Goal: Obtain resource: Obtain resource

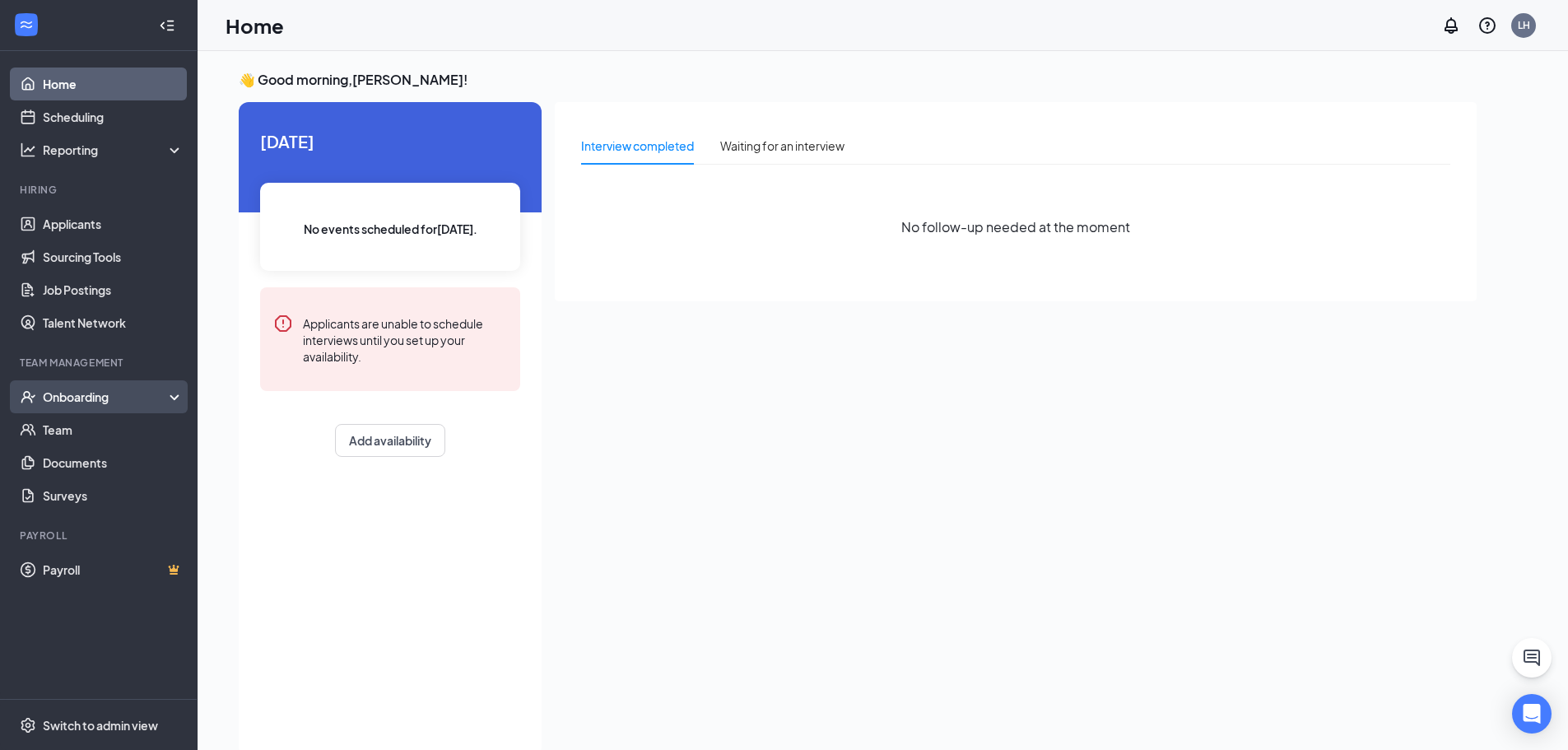
click at [110, 405] on div "Onboarding" at bounding box center [107, 397] width 127 height 17
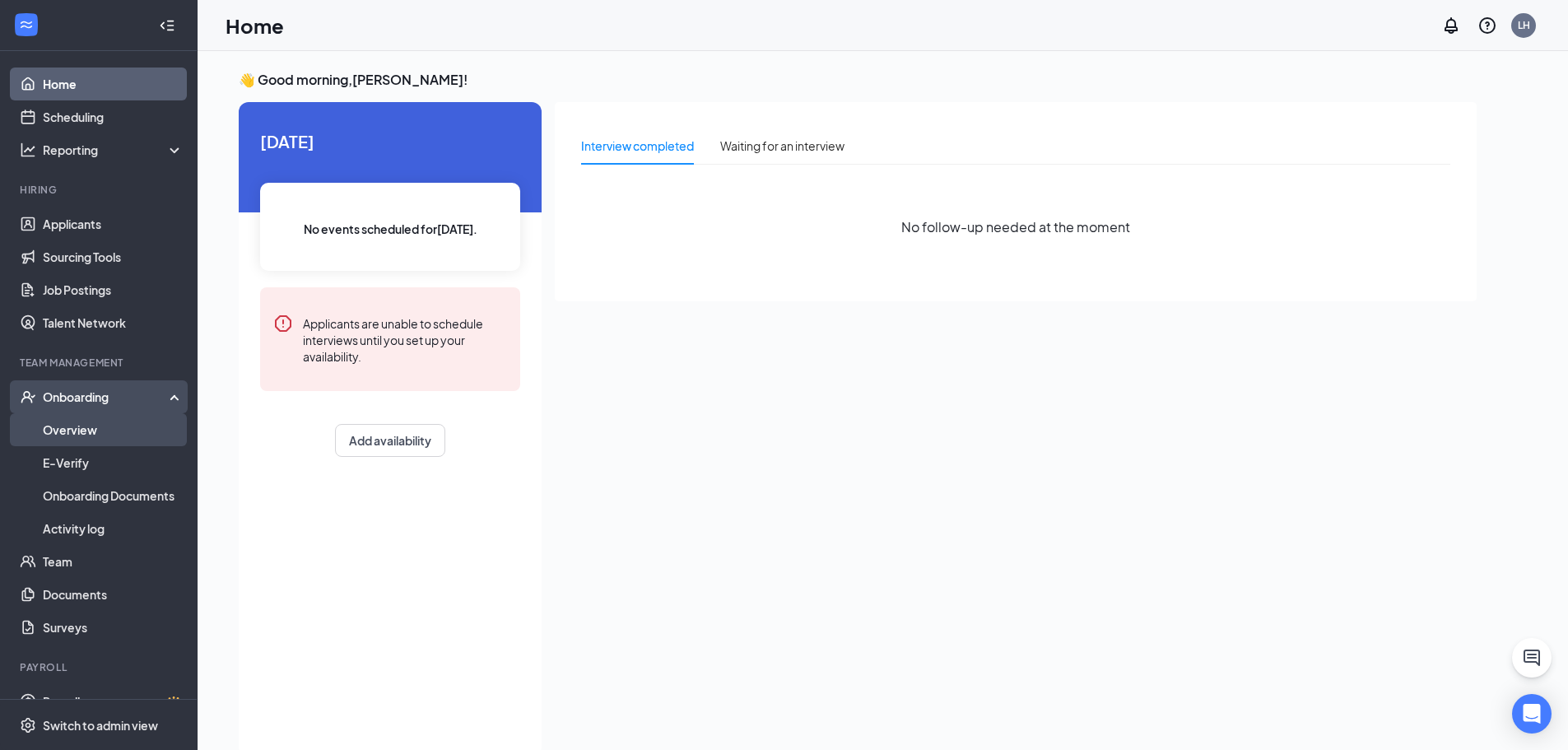
click at [110, 431] on link "Overview" at bounding box center [113, 430] width 141 height 33
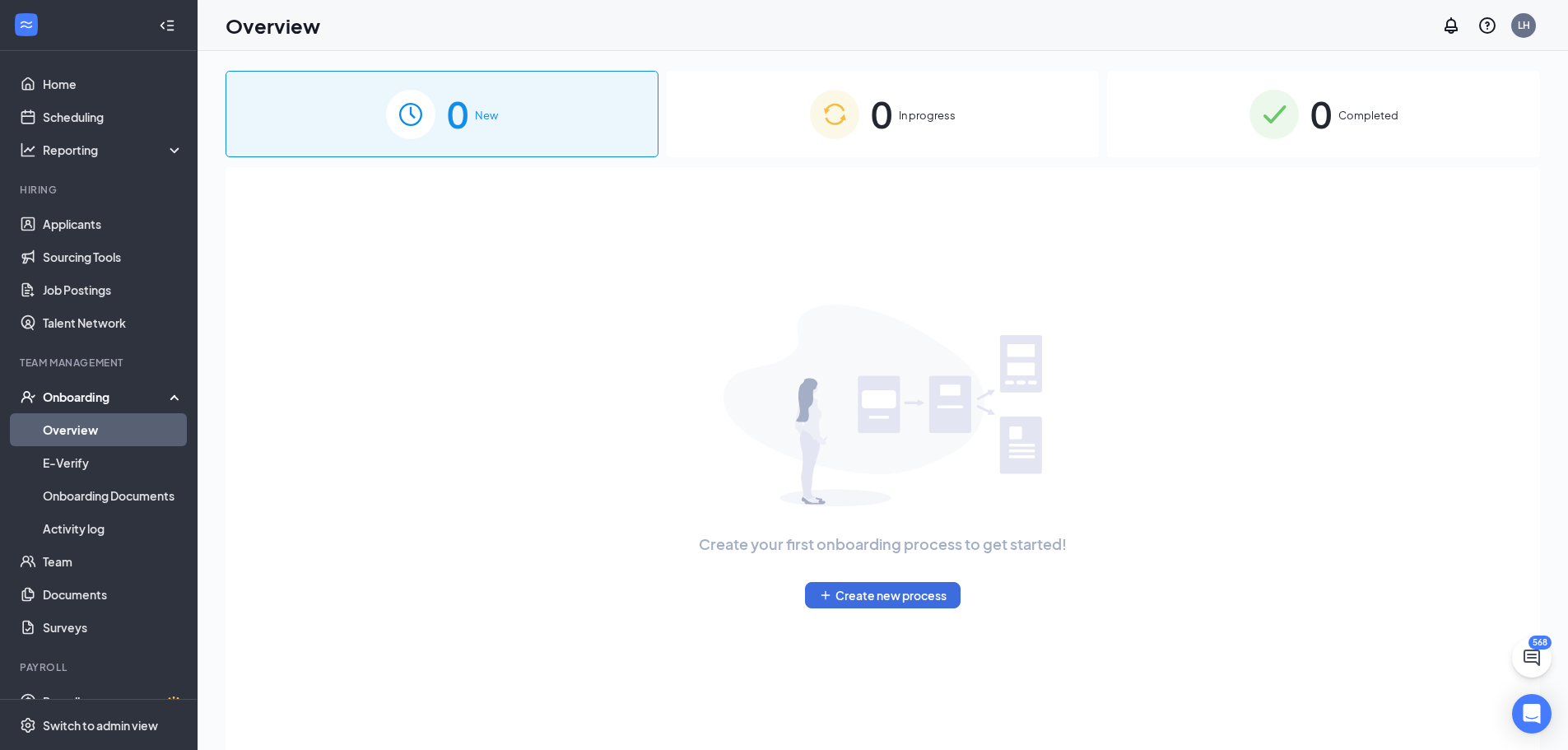
click at [1357, 137] on div "0 Completed" at bounding box center [1323, 114] width 432 height 87
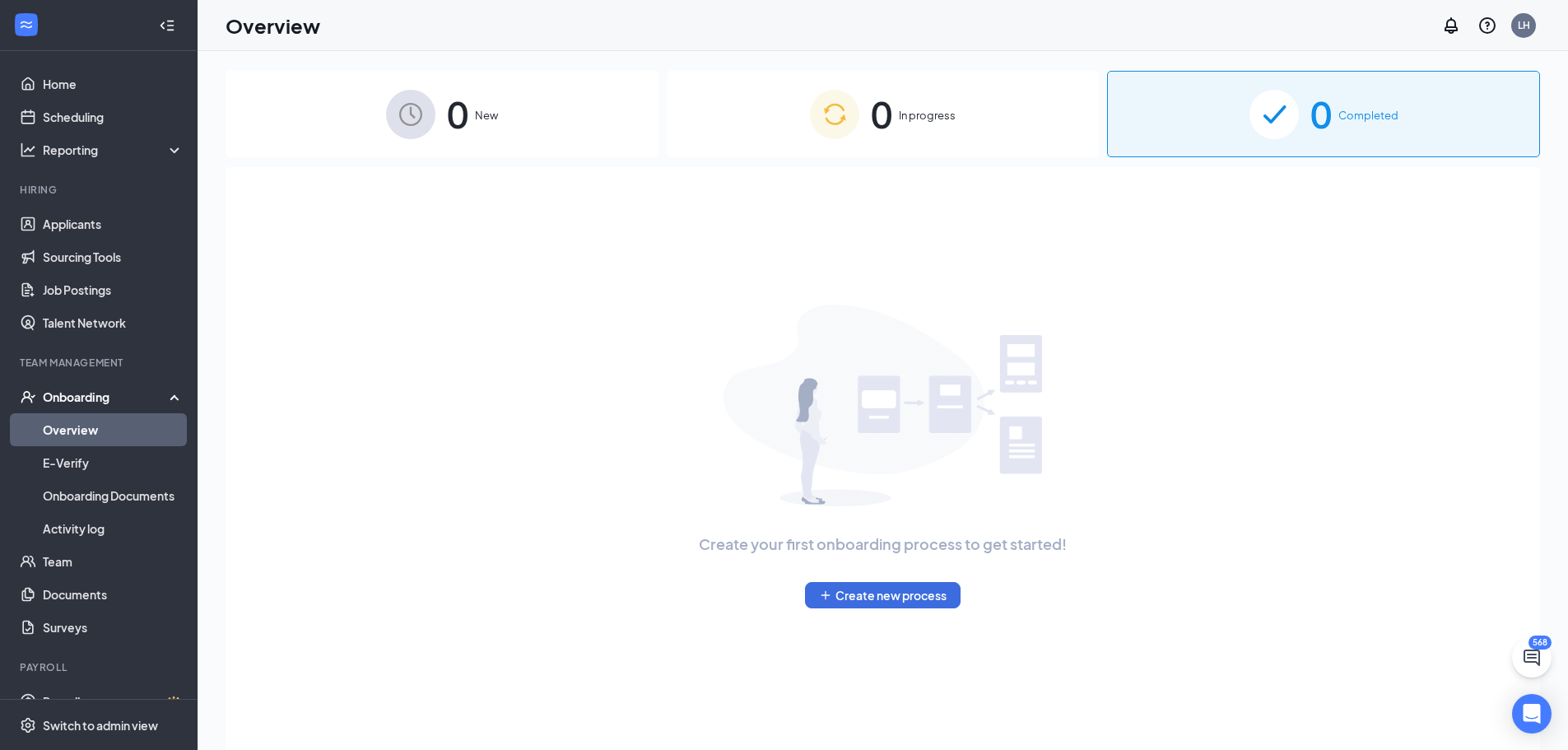
click at [86, 434] on link "Overview" at bounding box center [113, 430] width 141 height 33
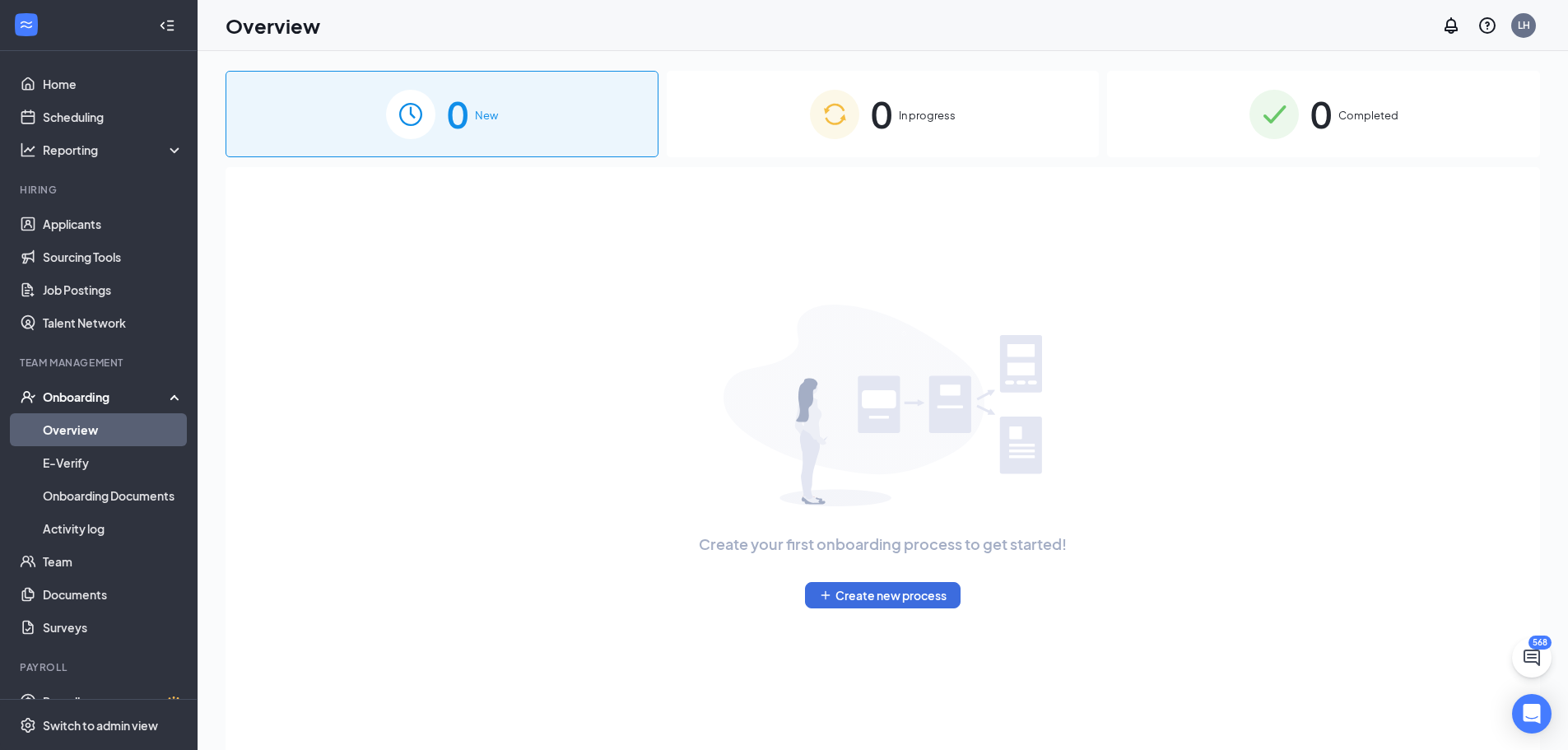
click at [1251, 129] on img at bounding box center [1274, 114] width 50 height 50
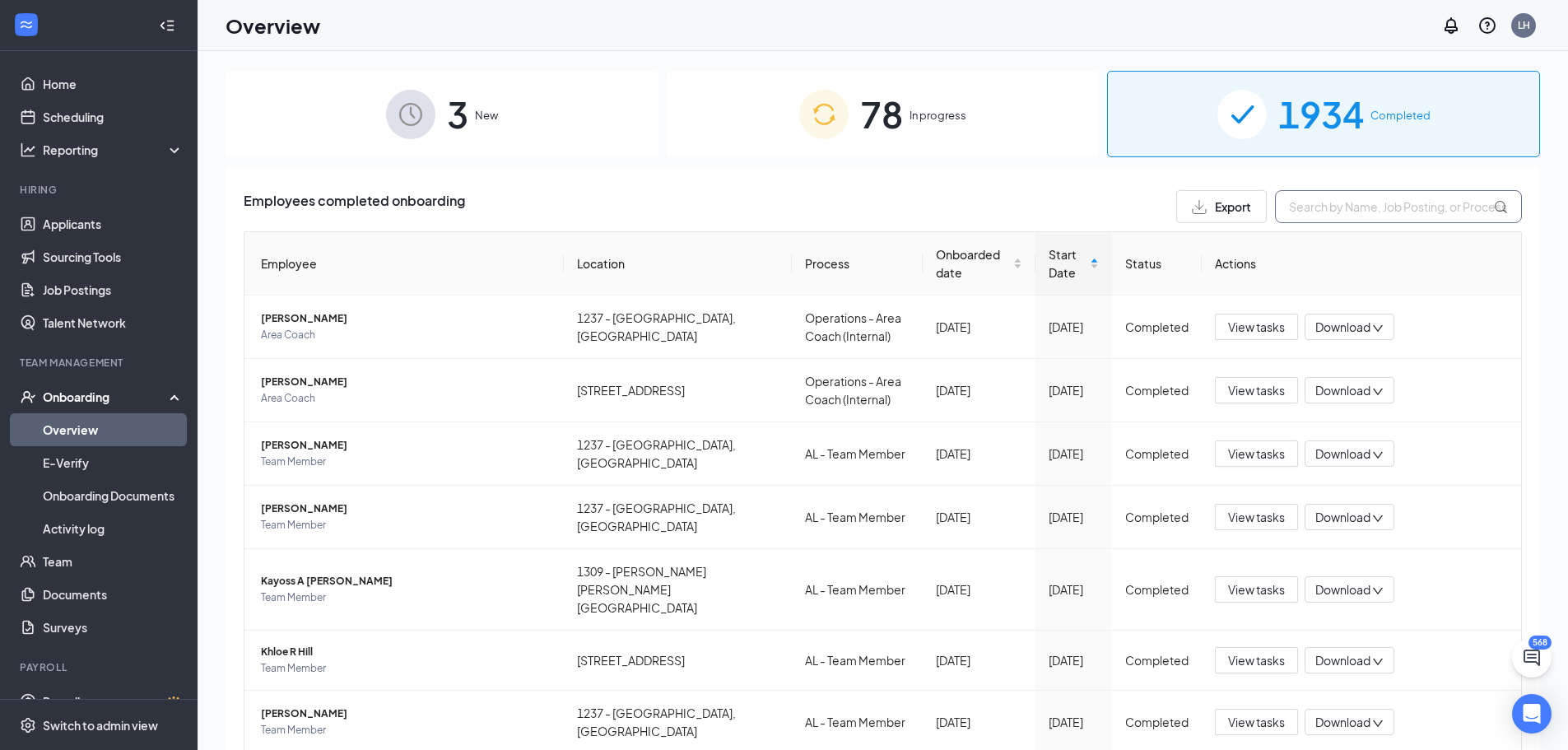
click at [1320, 203] on input "text" at bounding box center [1398, 207] width 247 height 33
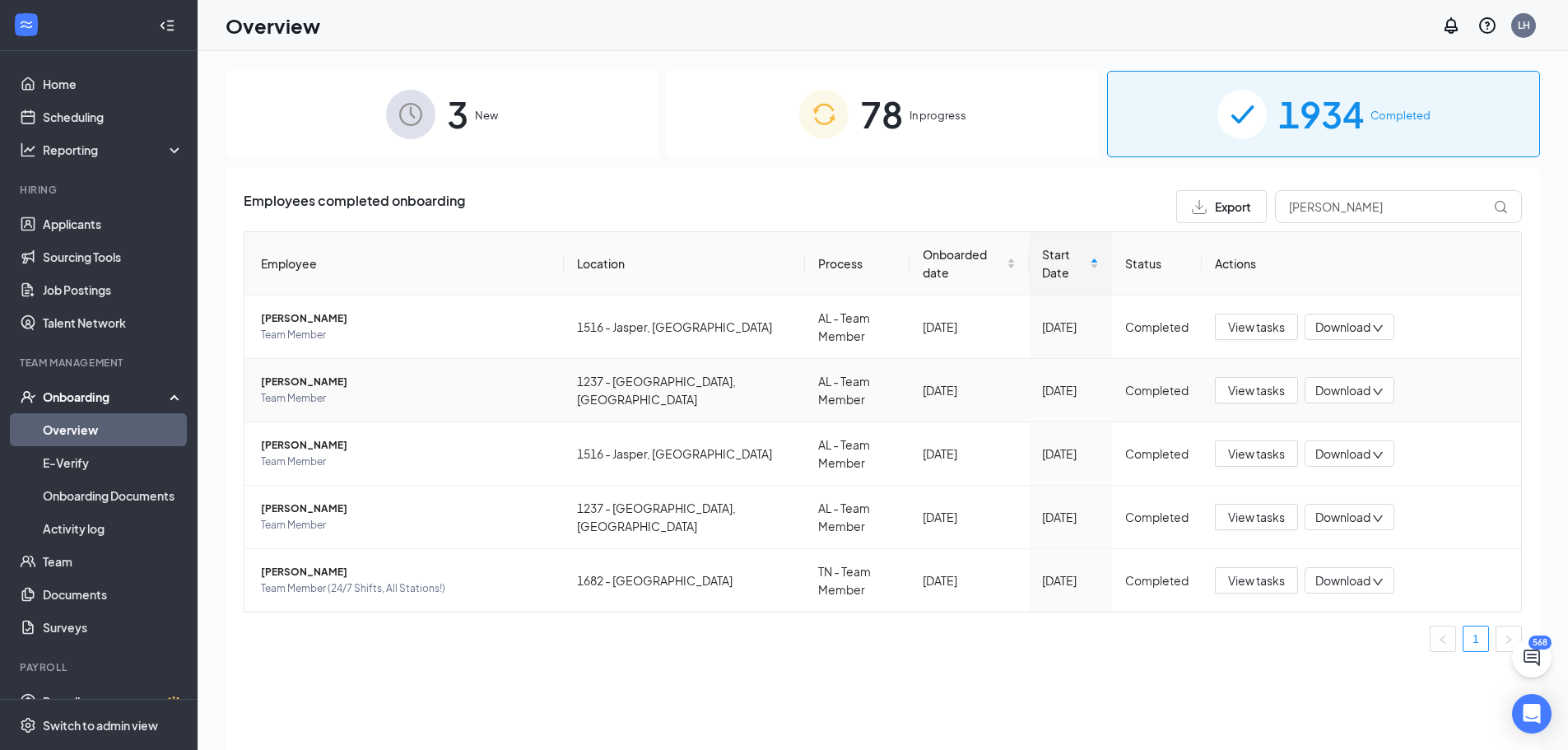
click at [386, 390] on span "Team Member" at bounding box center [406, 398] width 290 height 17
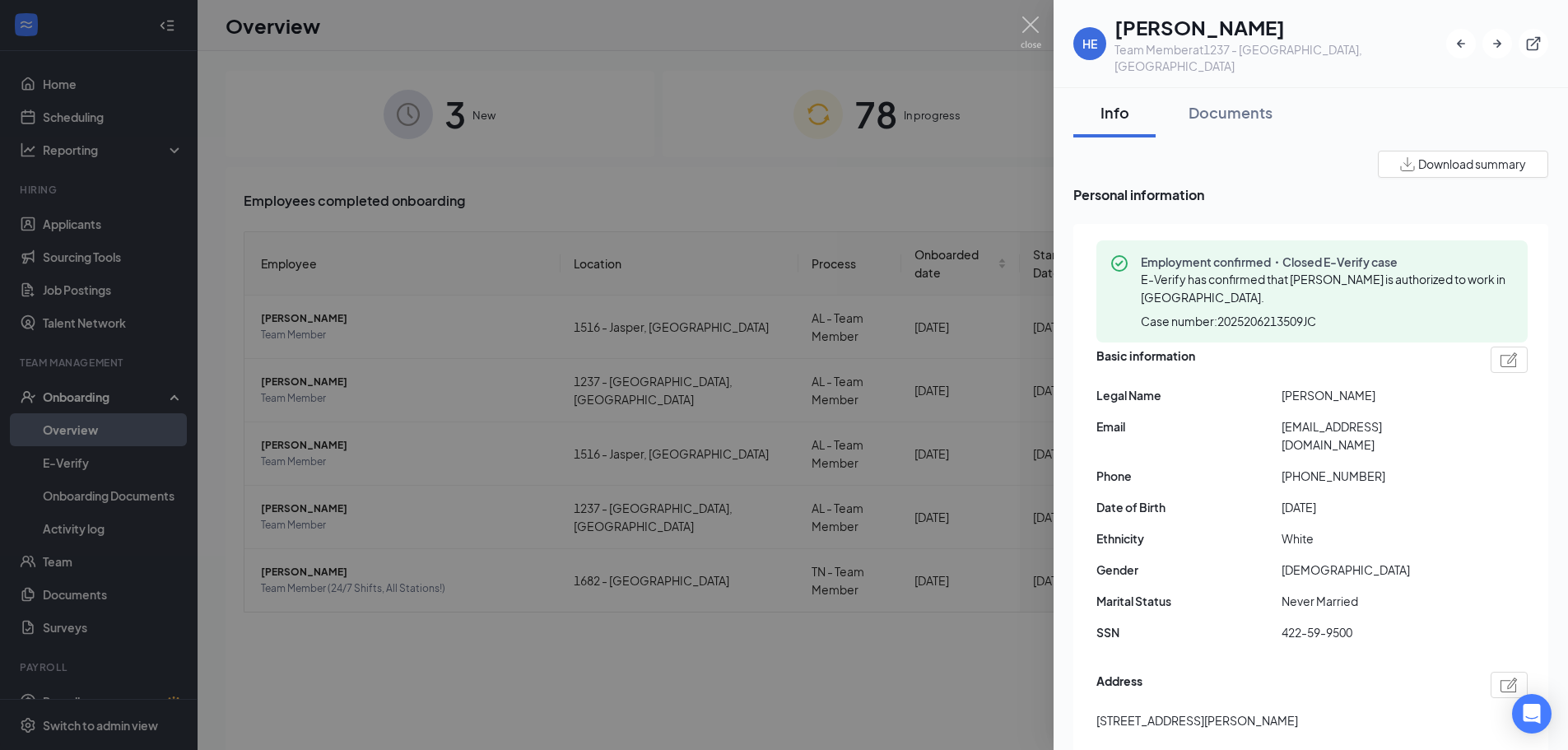
click at [1471, 156] on span "Download summary" at bounding box center [1471, 164] width 108 height 17
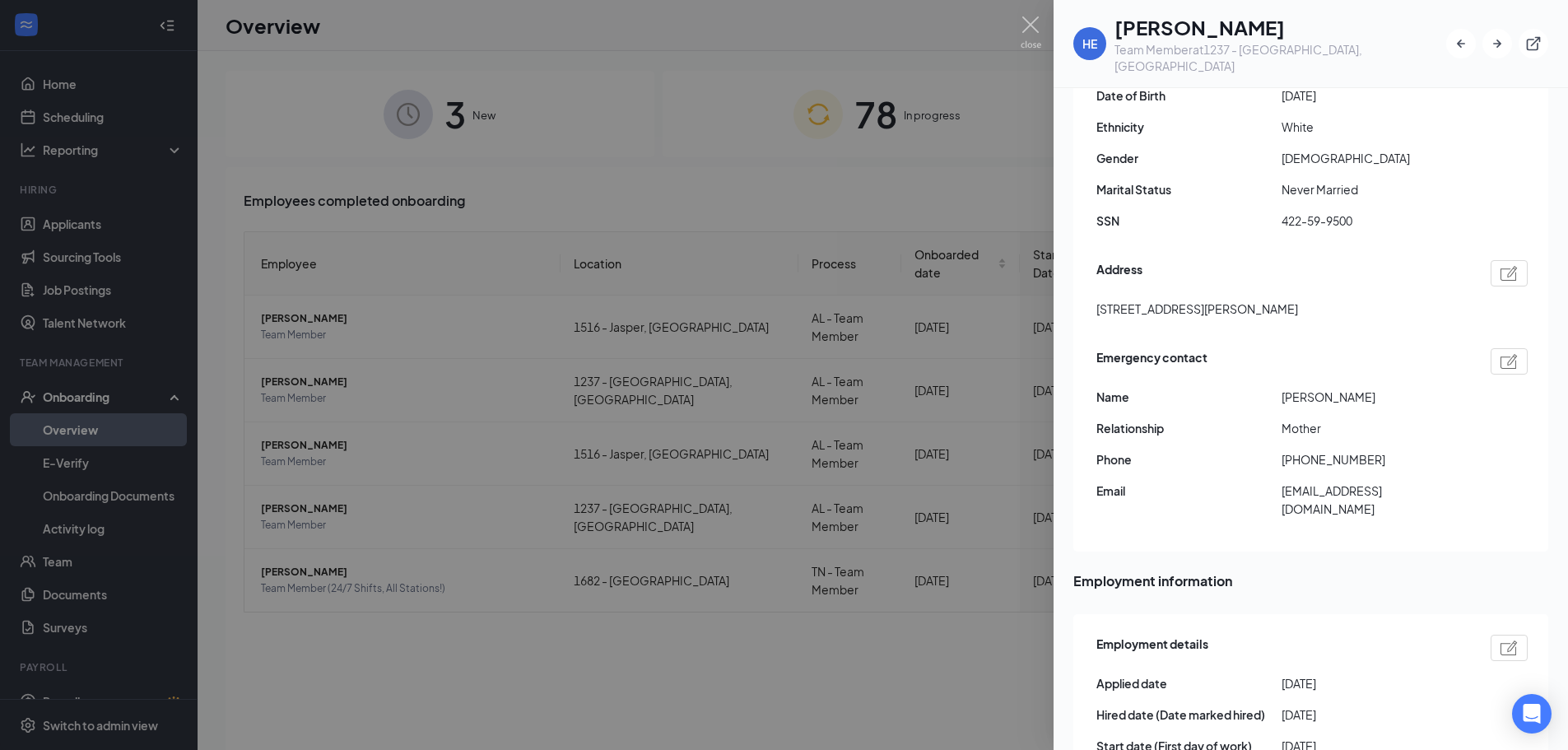
scroll to position [658, 0]
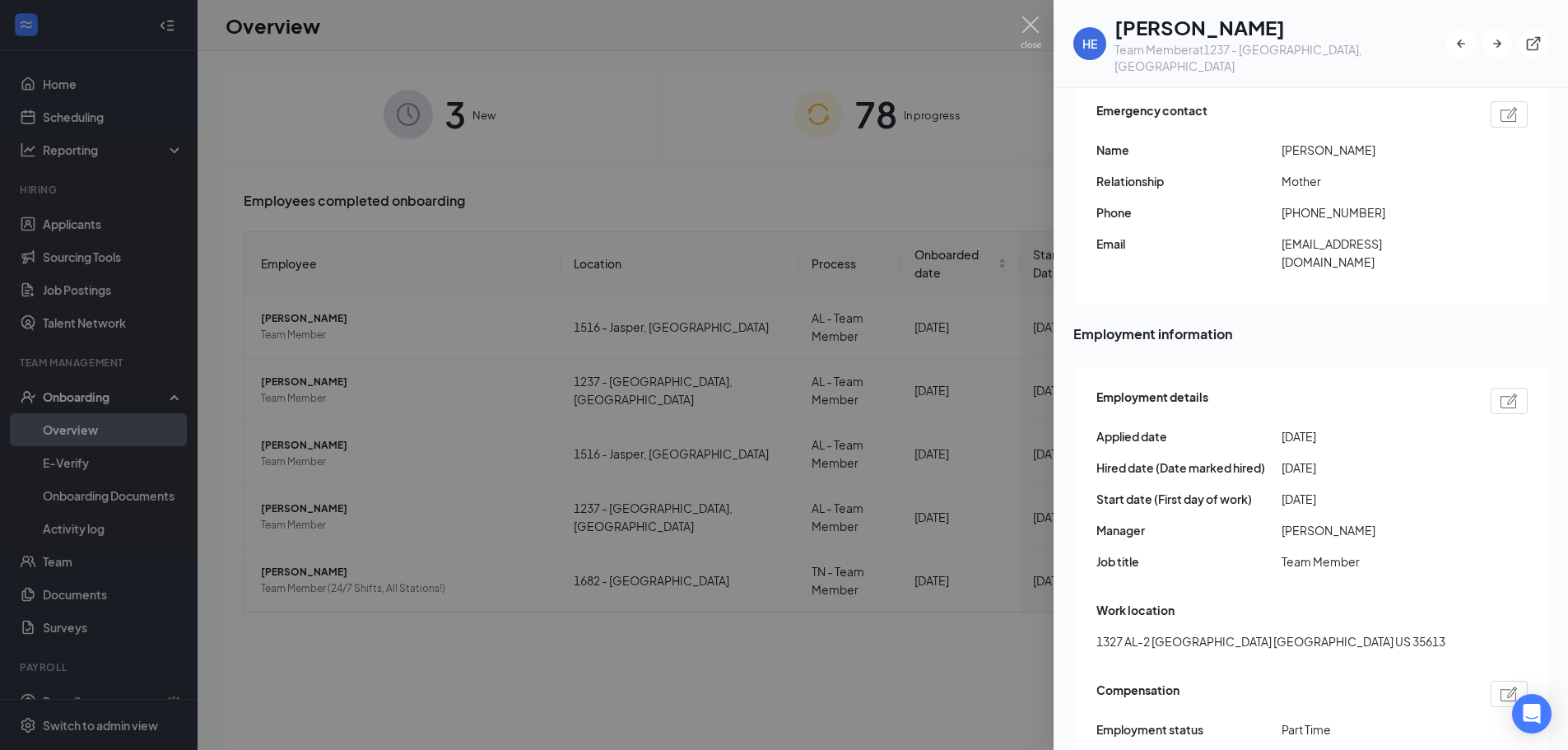
drag, startPoint x: 778, startPoint y: 139, endPoint x: 1087, endPoint y: 258, distance: 331.1
click at [778, 139] on div at bounding box center [784, 375] width 1568 height 750
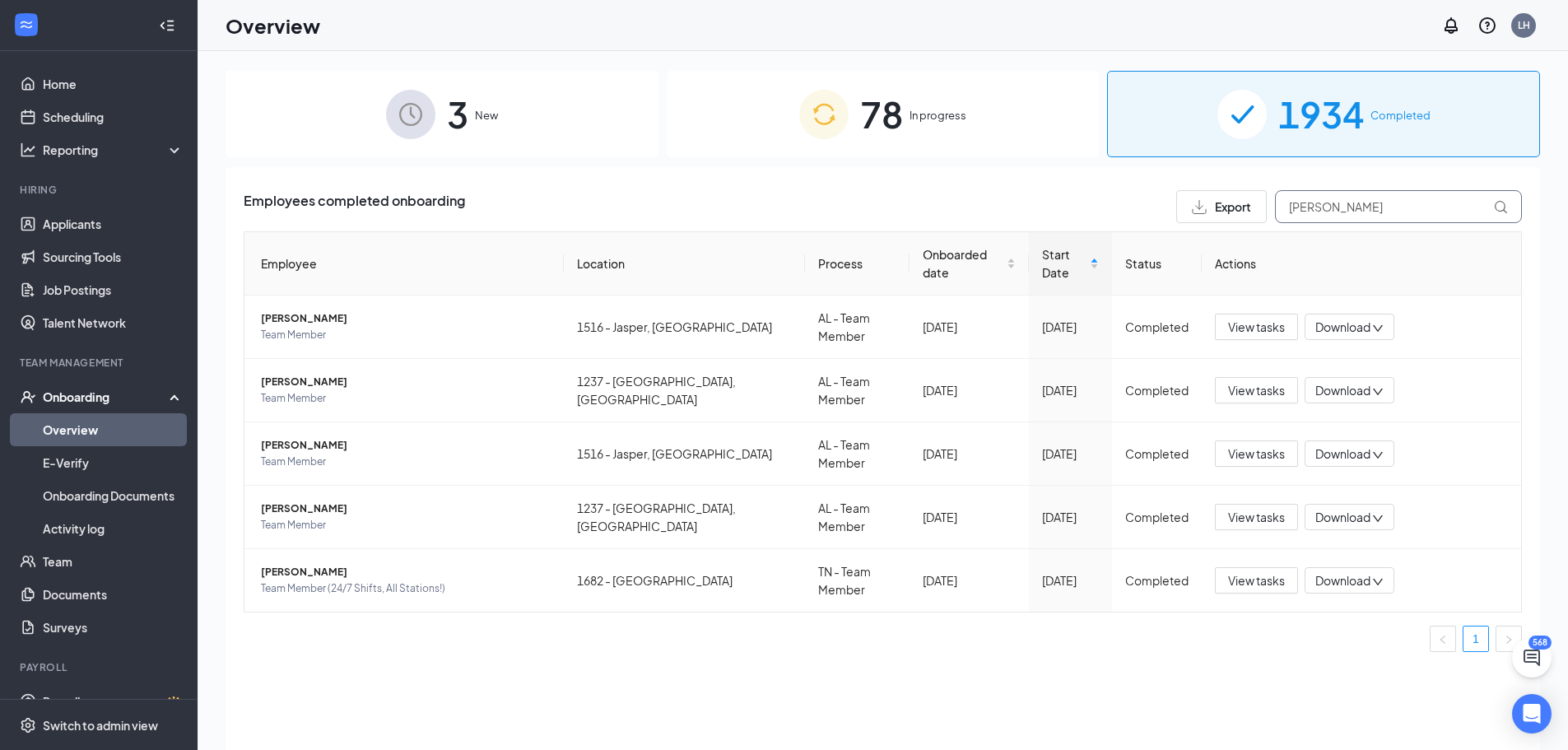
drag, startPoint x: 1325, startPoint y: 209, endPoint x: 1259, endPoint y: 217, distance: 66.5
click at [1259, 217] on div "Export [PERSON_NAME]" at bounding box center [1349, 207] width 346 height 33
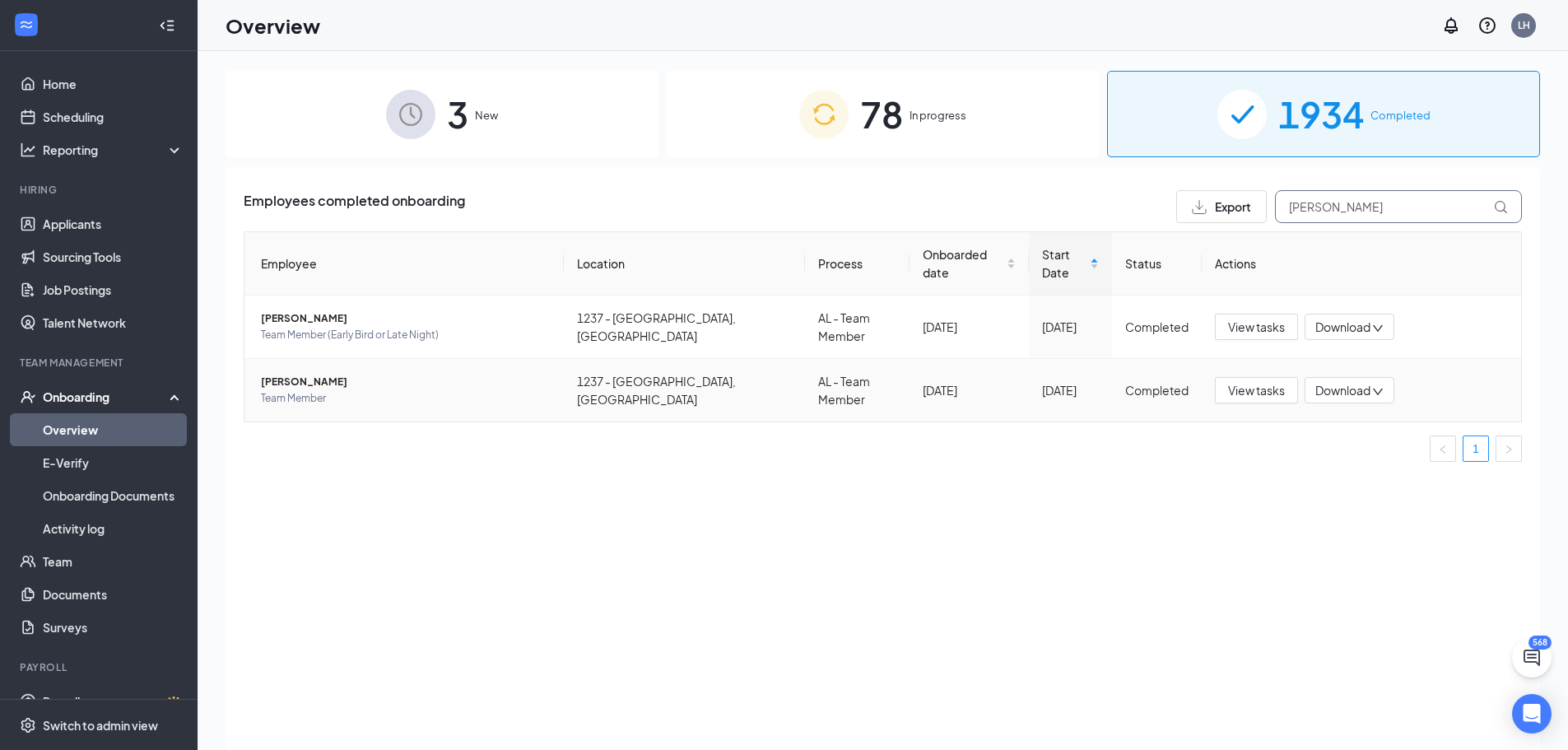
type input "[PERSON_NAME]"
click at [474, 374] on span "[PERSON_NAME]" at bounding box center [406, 382] width 290 height 17
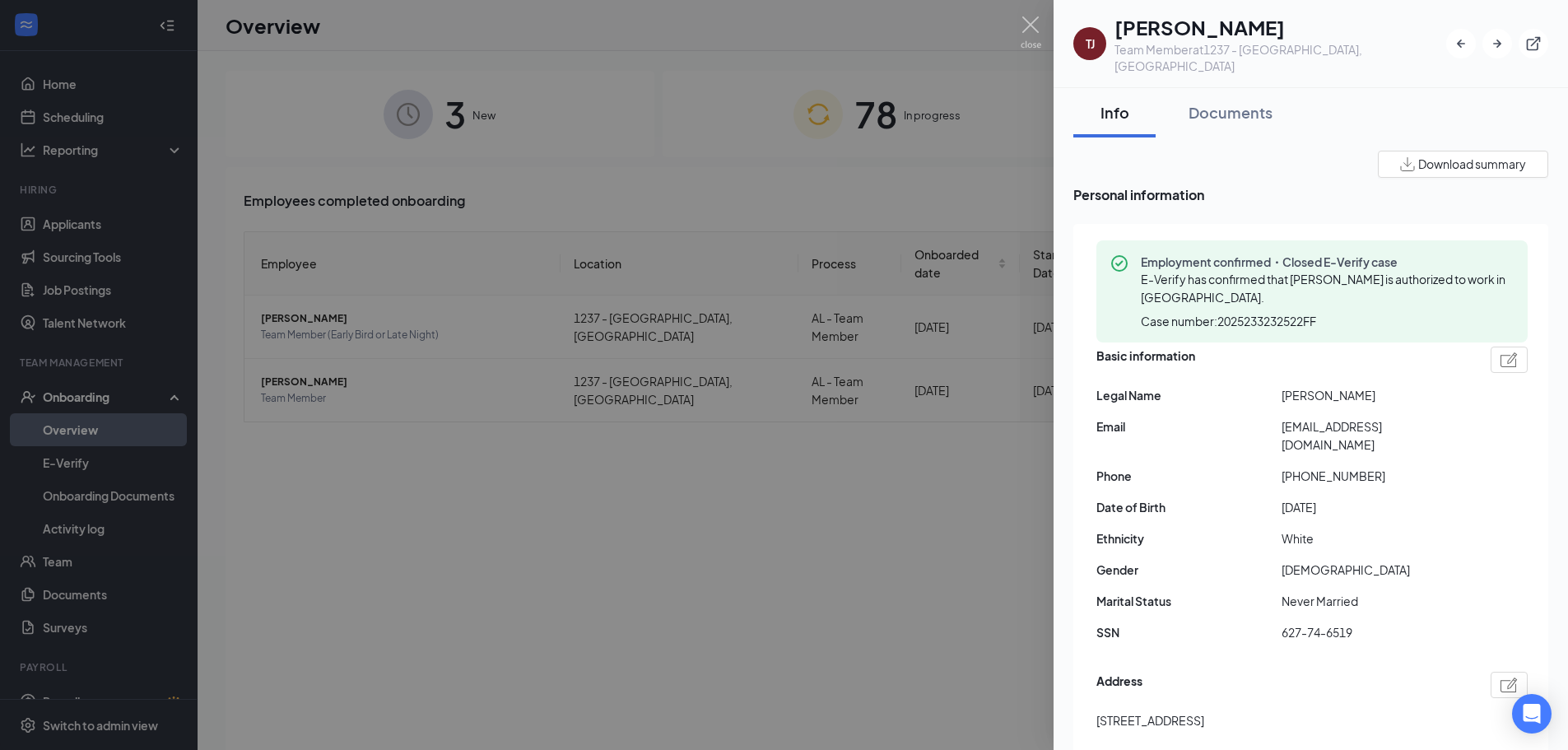
click at [1471, 156] on span "Download summary" at bounding box center [1471, 164] width 108 height 17
click at [790, 489] on div at bounding box center [784, 375] width 1568 height 750
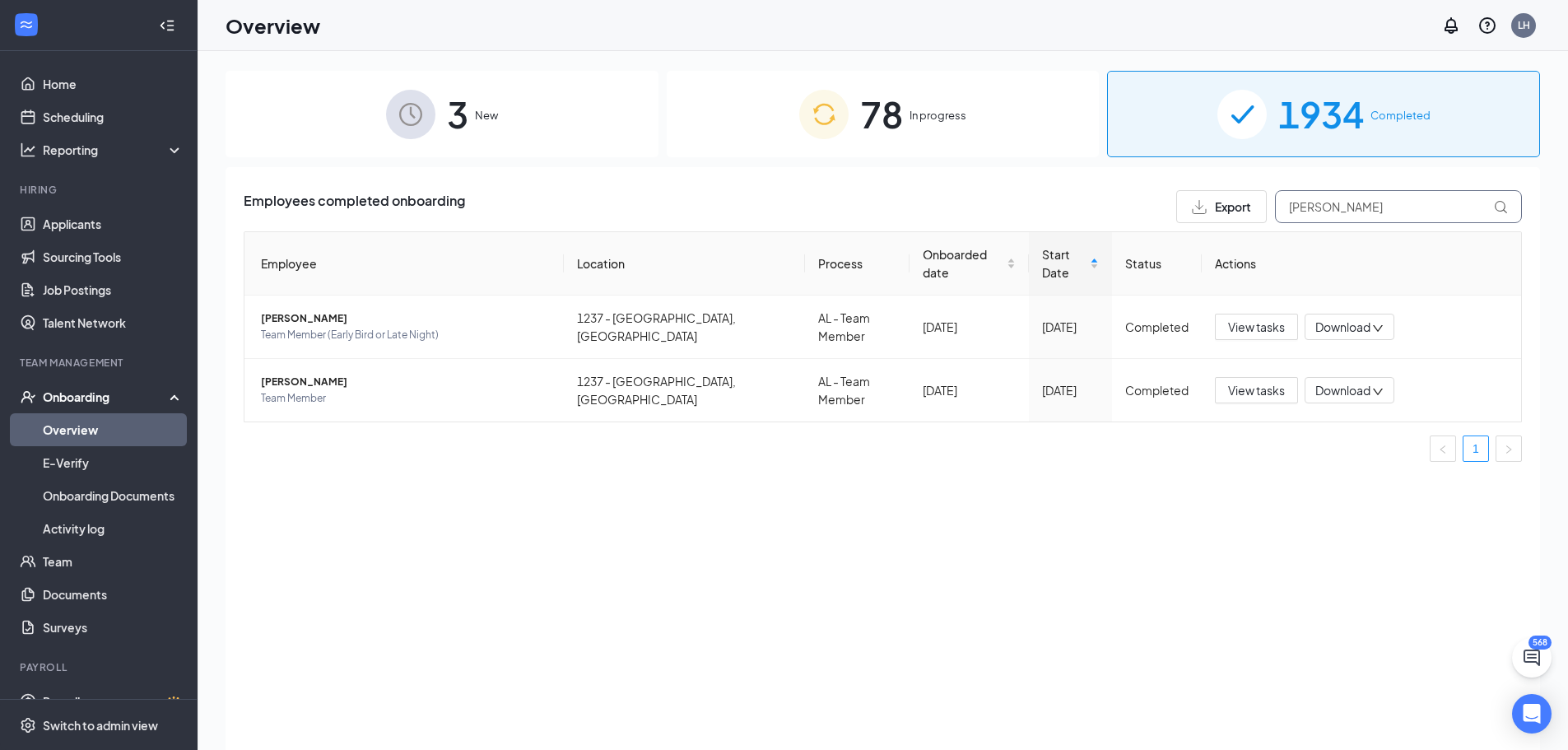
click at [1190, 211] on div "Export [PERSON_NAME]" at bounding box center [1349, 207] width 346 height 33
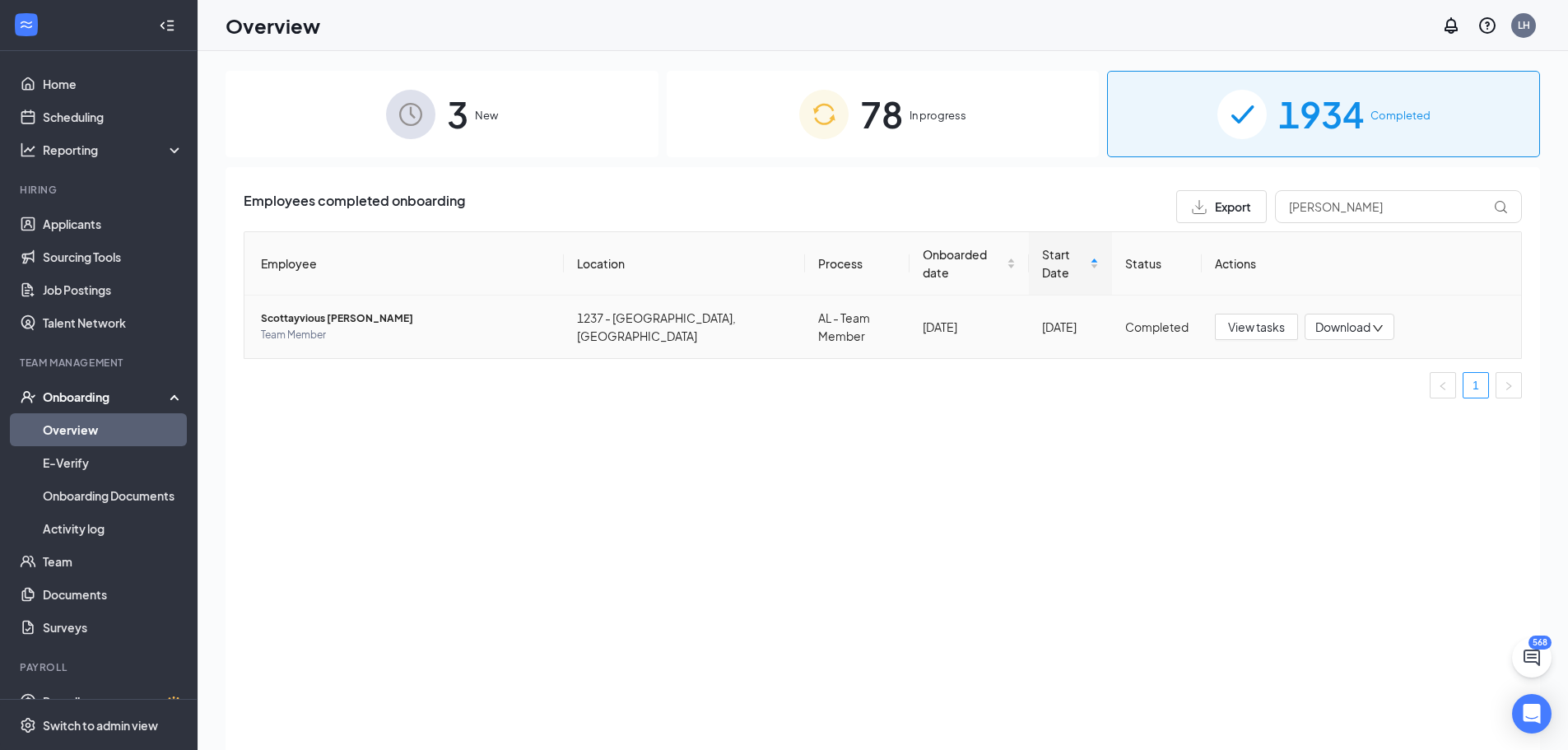
click at [432, 327] on span "Team Member" at bounding box center [406, 335] width 290 height 17
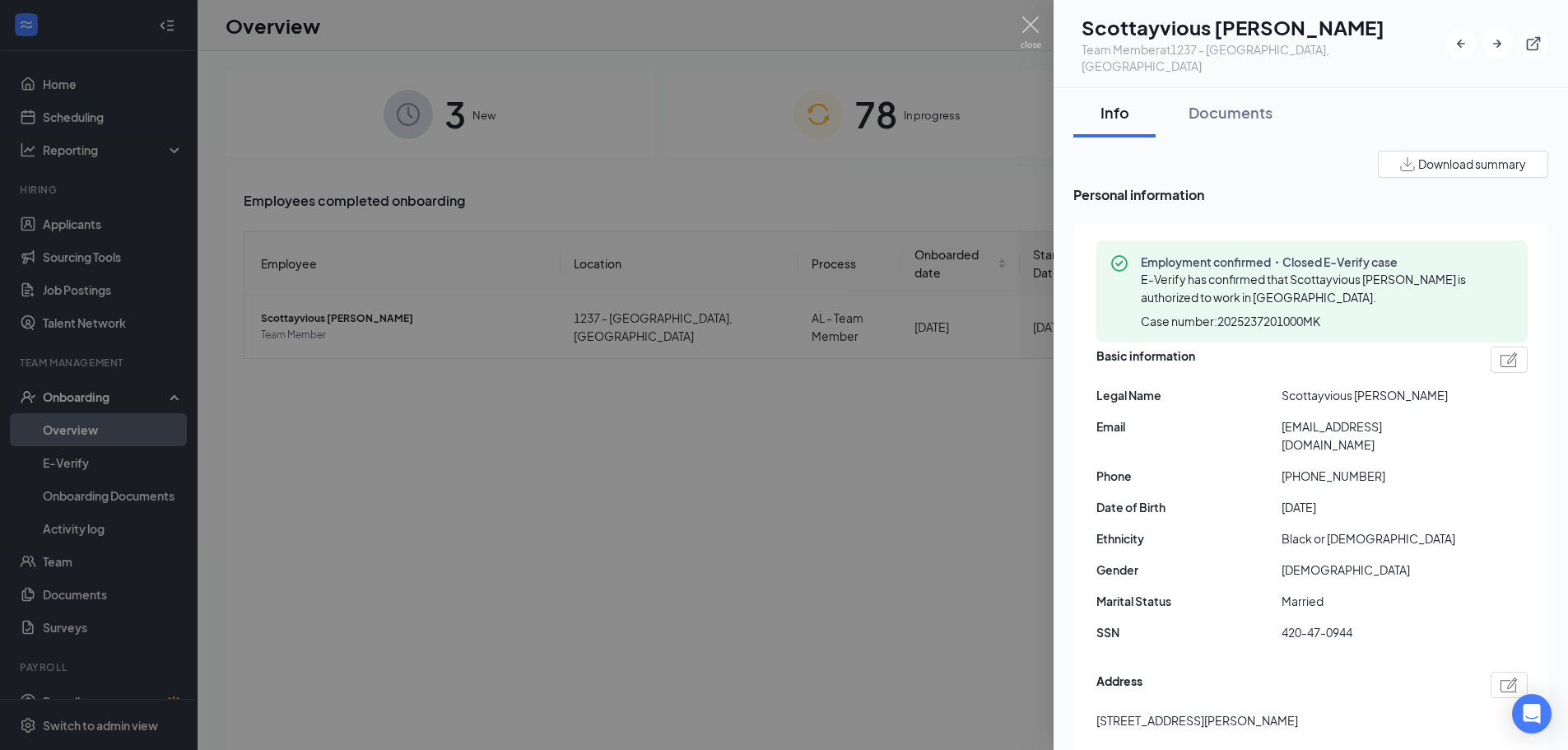
click at [1430, 156] on span "Download summary" at bounding box center [1471, 164] width 108 height 17
drag, startPoint x: 1001, startPoint y: 148, endPoint x: 1148, endPoint y: 237, distance: 171.8
click at [1001, 147] on div at bounding box center [784, 375] width 1568 height 750
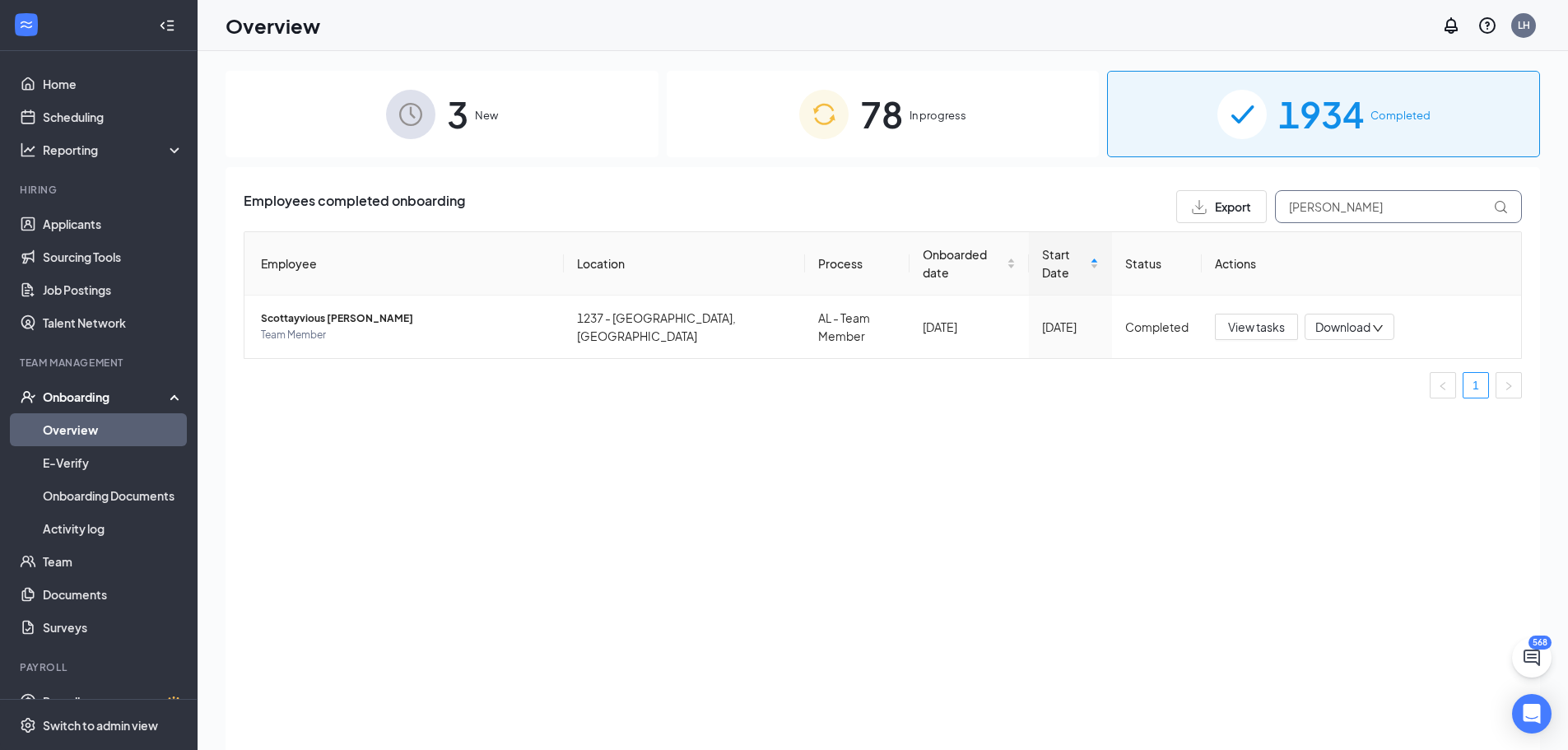
drag, startPoint x: 1367, startPoint y: 213, endPoint x: 1206, endPoint y: 214, distance: 161.0
click at [1209, 214] on div "Export [PERSON_NAME]" at bounding box center [1349, 207] width 346 height 33
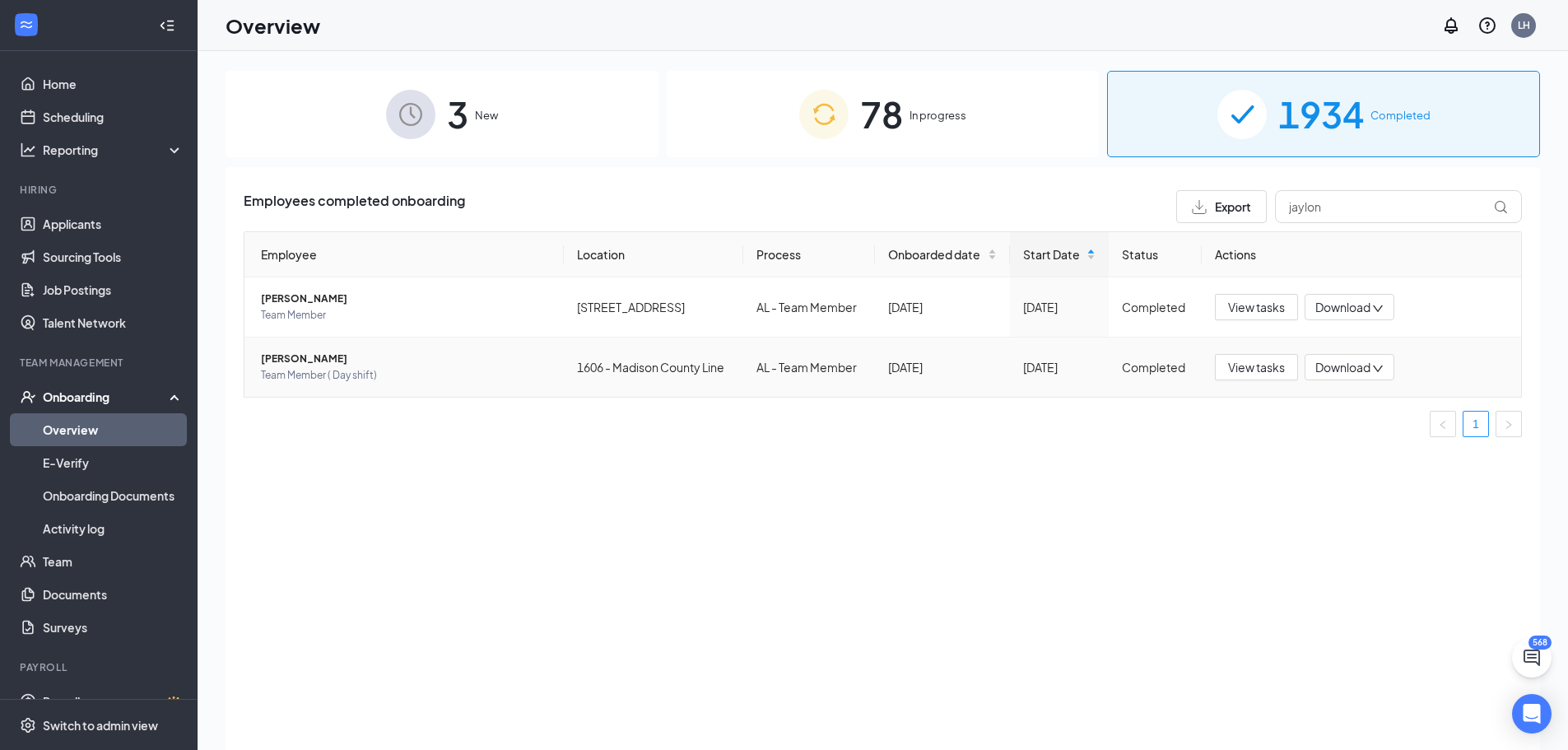
click at [484, 384] on div "[PERSON_NAME] Team Member ( Day shift)" at bounding box center [406, 367] width 290 height 33
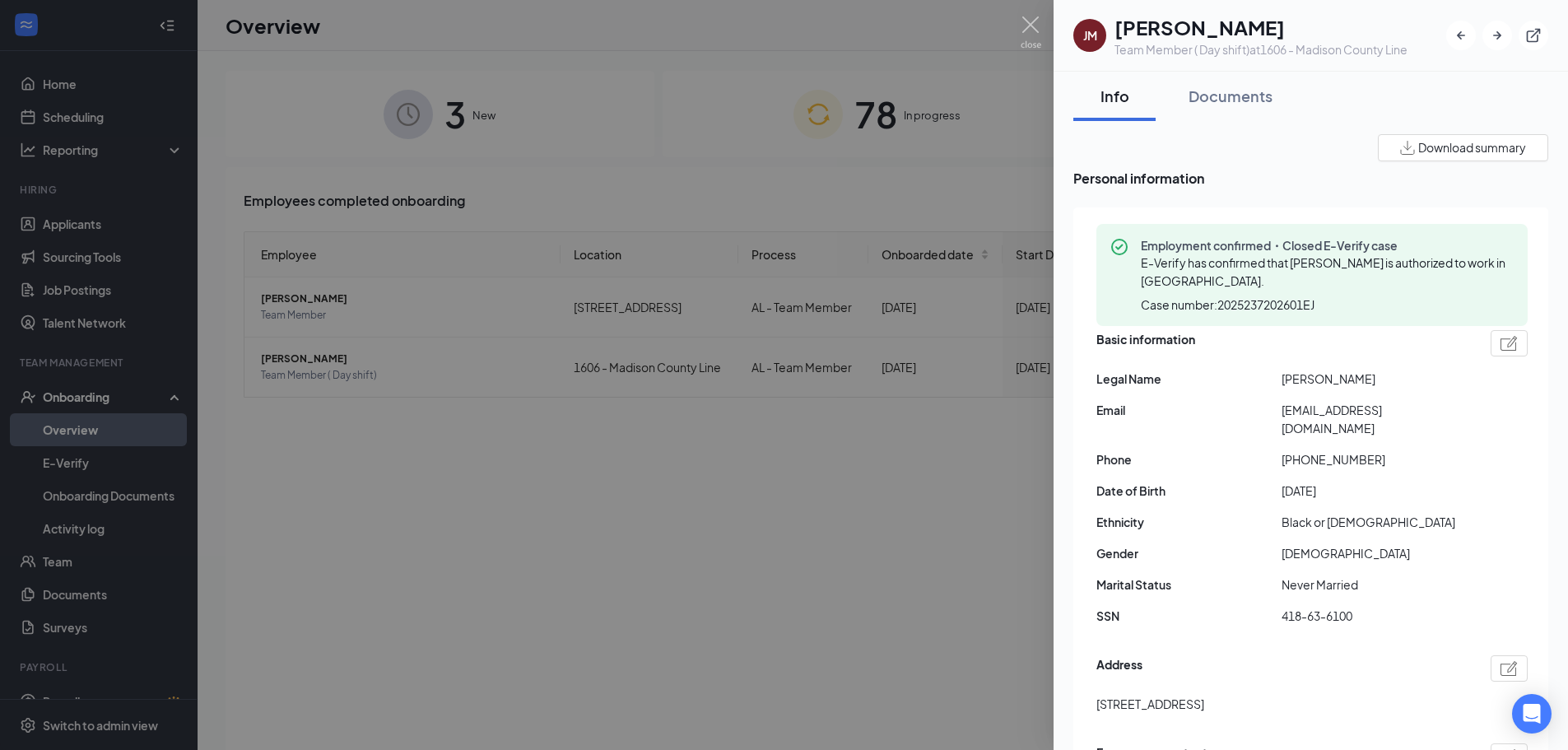
click at [1428, 149] on span "Download summary" at bounding box center [1471, 147] width 108 height 17
drag, startPoint x: 833, startPoint y: 206, endPoint x: 935, endPoint y: 210, distance: 102.1
click at [834, 206] on div at bounding box center [784, 375] width 1568 height 750
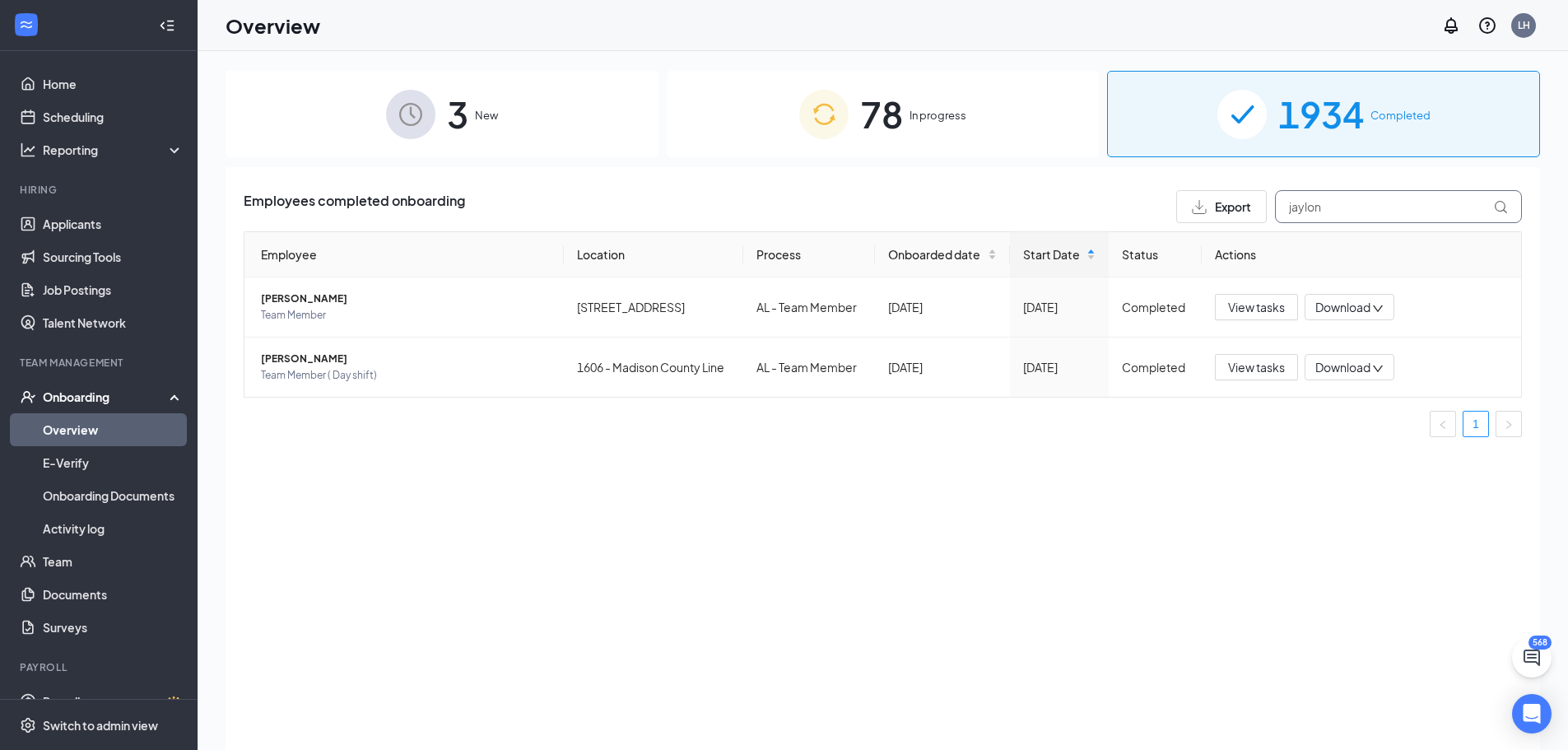
drag, startPoint x: 1328, startPoint y: 201, endPoint x: 1227, endPoint y: 201, distance: 101.0
click at [1227, 201] on div "Export jaylon" at bounding box center [1349, 207] width 346 height 33
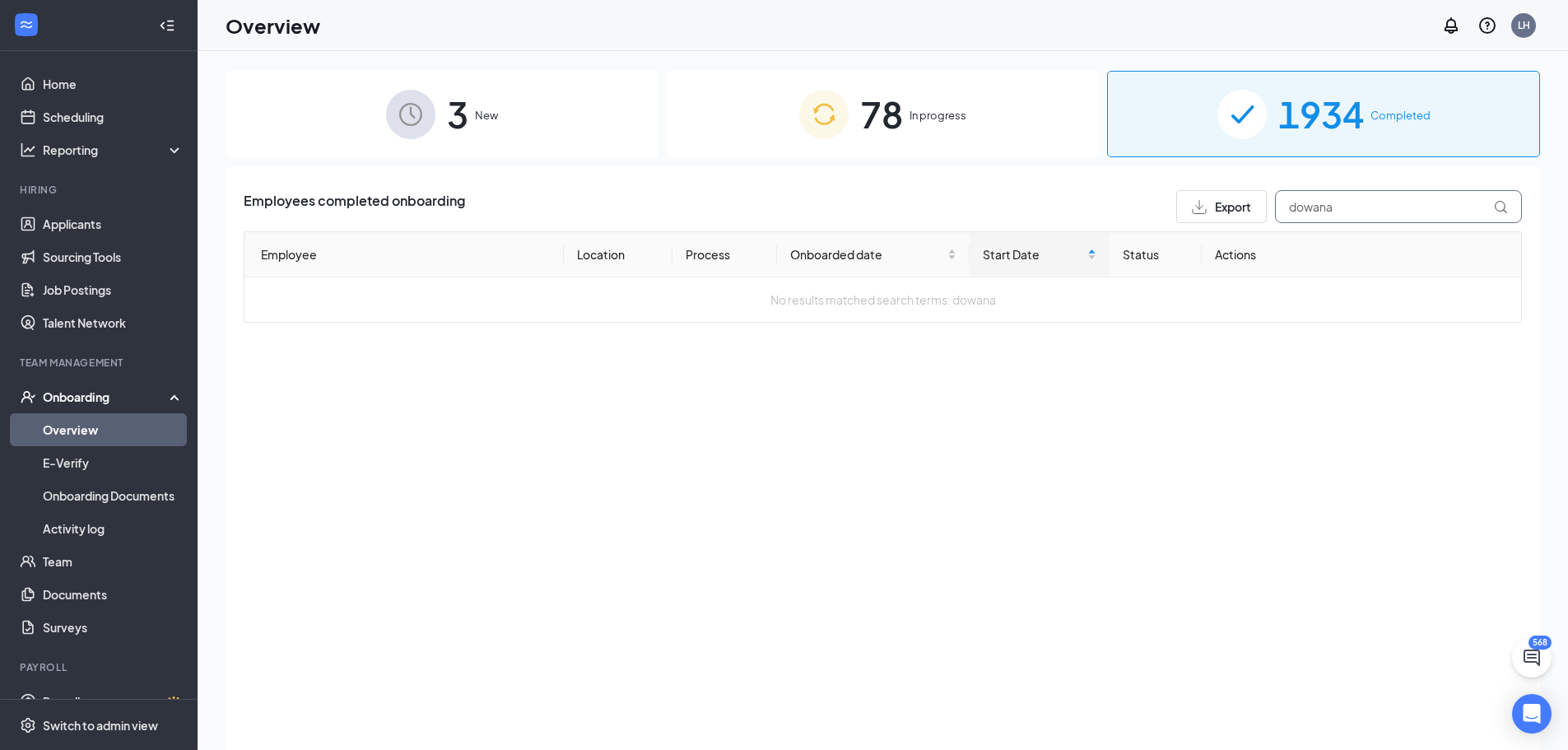
type input "dowana"
click at [926, 143] on div "78 In progress" at bounding box center [882, 114] width 432 height 87
